Goal: Complete application form: Complete application form

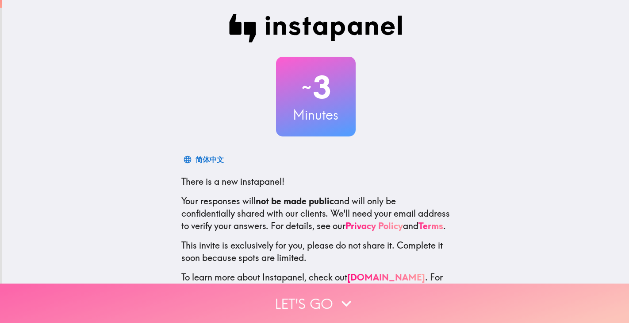
click at [333, 304] on button "Let's go" at bounding box center [314, 302] width 629 height 39
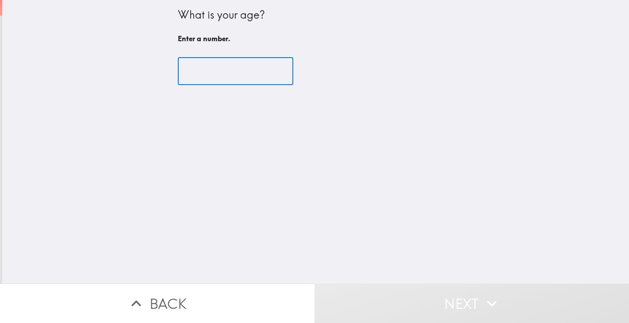
click at [265, 65] on input "number" at bounding box center [235, 71] width 115 height 27
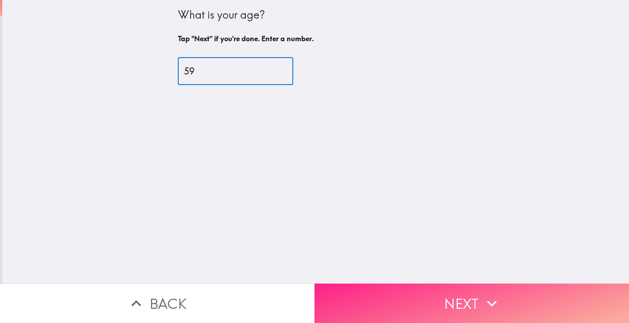
type input "59"
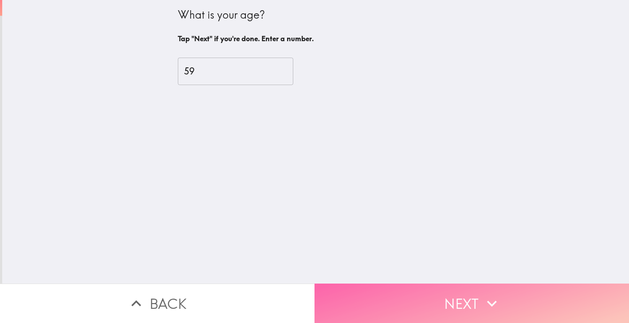
click at [477, 302] on button "Next" at bounding box center [472, 302] width 315 height 39
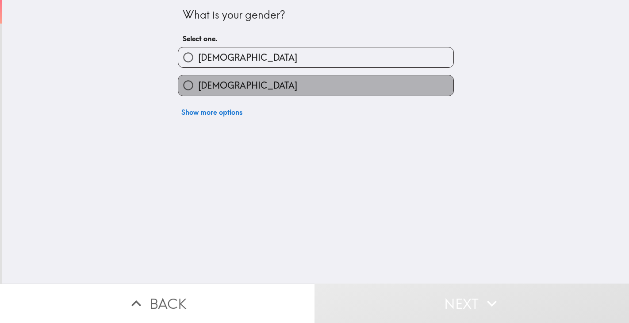
click at [317, 81] on label "[DEMOGRAPHIC_DATA]" at bounding box center [315, 85] width 275 height 20
click at [198, 81] on input "[DEMOGRAPHIC_DATA]" at bounding box center [188, 85] width 20 height 20
radio input "true"
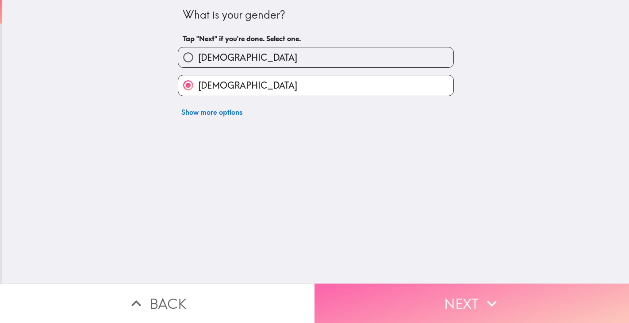
click at [464, 305] on button "Next" at bounding box center [472, 302] width 315 height 39
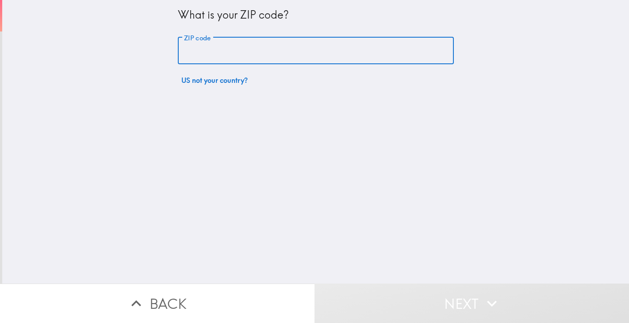
click at [363, 53] on input "ZIP code" at bounding box center [316, 50] width 276 height 27
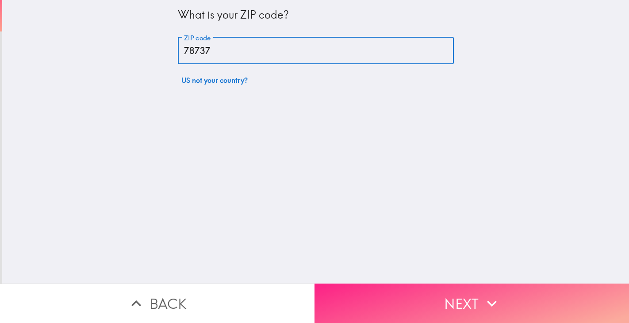
type input "78737"
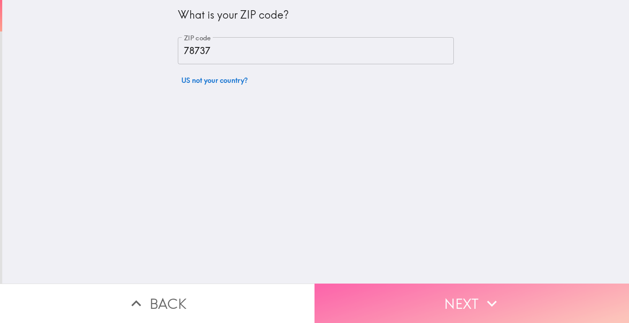
click at [482, 304] on icon "button" at bounding box center [491, 302] width 19 height 19
